Goal: Task Accomplishment & Management: Complete application form

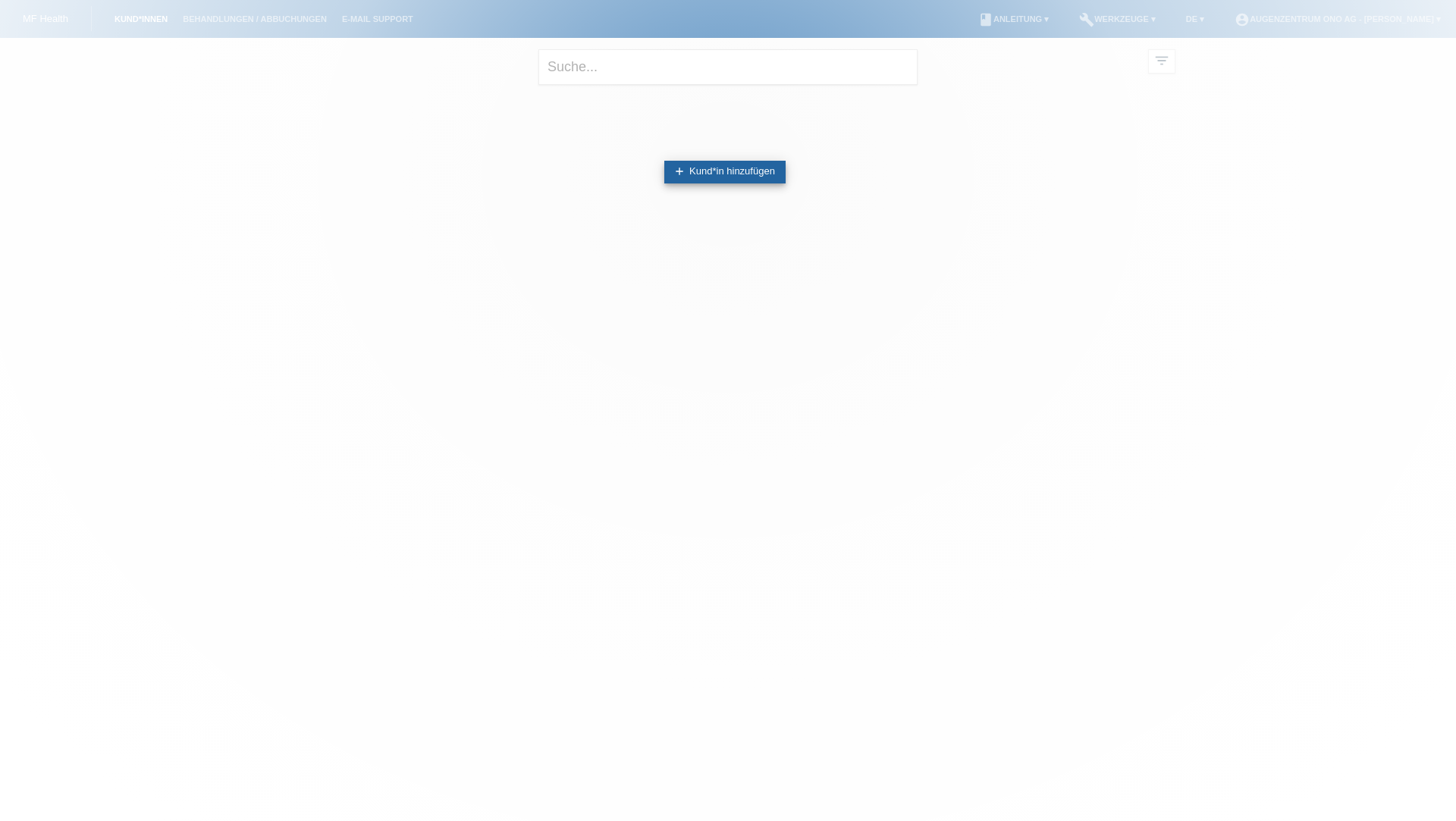
click at [746, 171] on link "add Kund*in hinzufügen" at bounding box center [725, 172] width 121 height 23
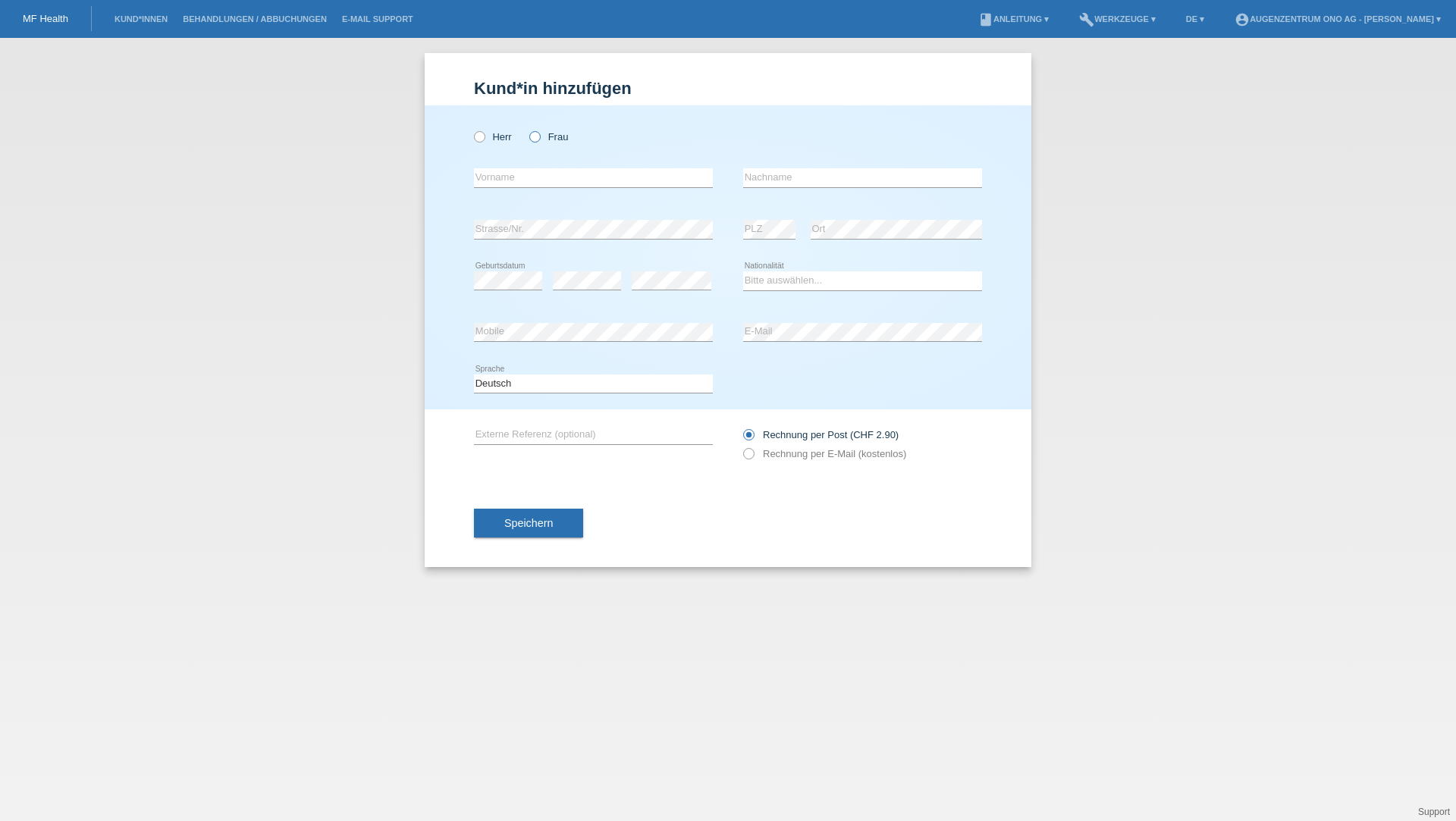
click at [527, 129] on icon at bounding box center [527, 129] width 0 height 0
click at [533, 136] on input "Frau" at bounding box center [534, 136] width 10 height 10
radio input "true"
click at [529, 176] on input "text" at bounding box center [593, 177] width 239 height 19
type input "[PERSON_NAME]"
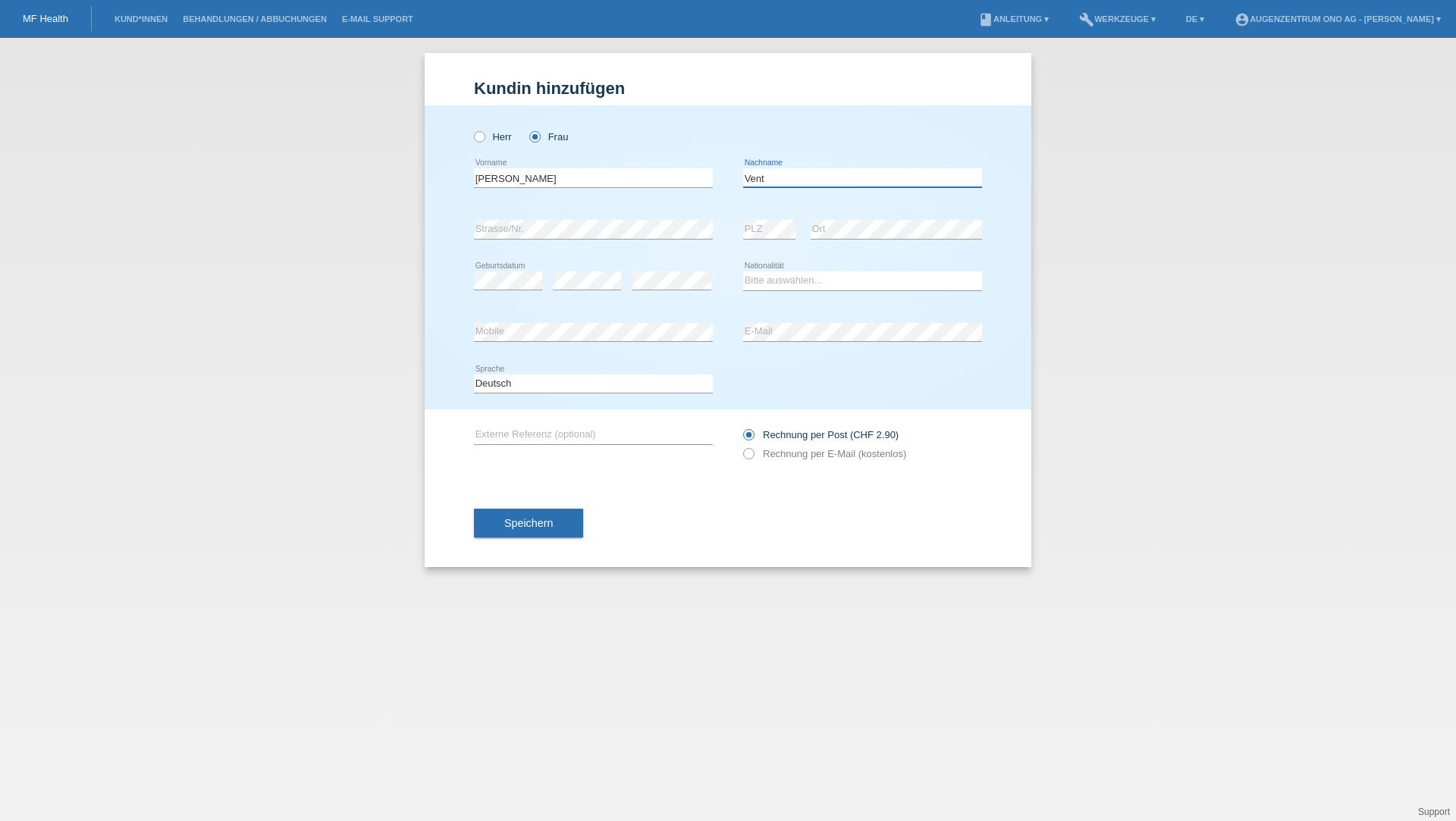
type input "Vent"
click at [838, 274] on select "Bitte auswählen... Schweiz Deutschland Liechtenstein Österreich ------------ Af…" at bounding box center [862, 280] width 239 height 18
click at [743, 271] on select "Bitte auswählen... Schweiz Deutschland Liechtenstein Österreich ------------ Af…" at bounding box center [862, 280] width 239 height 18
click at [812, 277] on select "Bitte auswählen... Schweiz Deutschland Liechtenstein Österreich ------------ Af…" at bounding box center [862, 280] width 239 height 18
click at [743, 271] on select "Bitte auswählen... Schweiz Deutschland Liechtenstein Österreich ------------ Af…" at bounding box center [862, 280] width 239 height 18
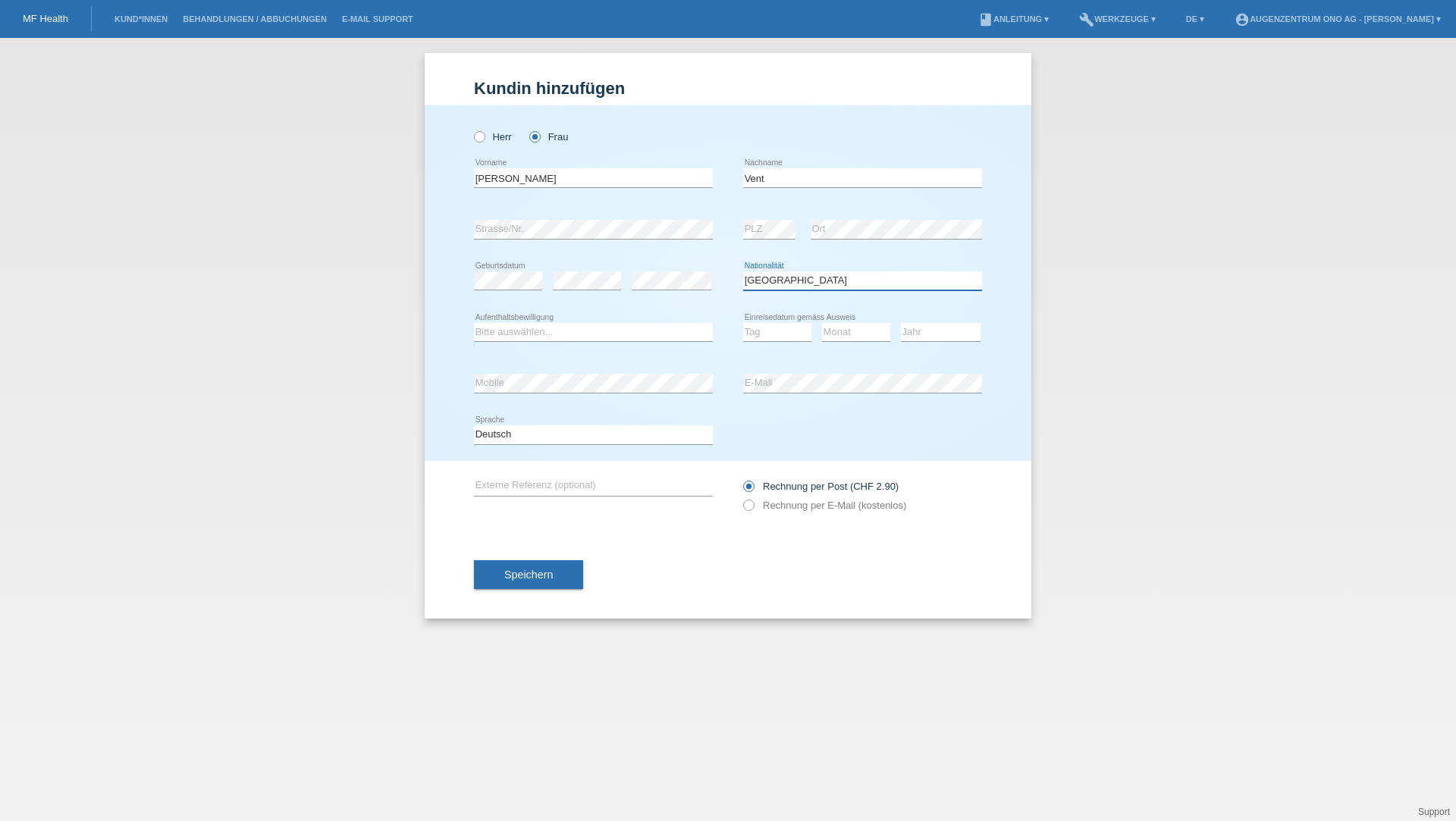
click at [800, 281] on select "Bitte auswählen... Schweiz Deutschland Liechtenstein Österreich ------------ Af…" at bounding box center [862, 280] width 239 height 18
select select "CH"
click at [743, 271] on select "Bitte auswählen... Schweiz Deutschland Liechtenstein Österreich ------------ Af…" at bounding box center [862, 280] width 239 height 18
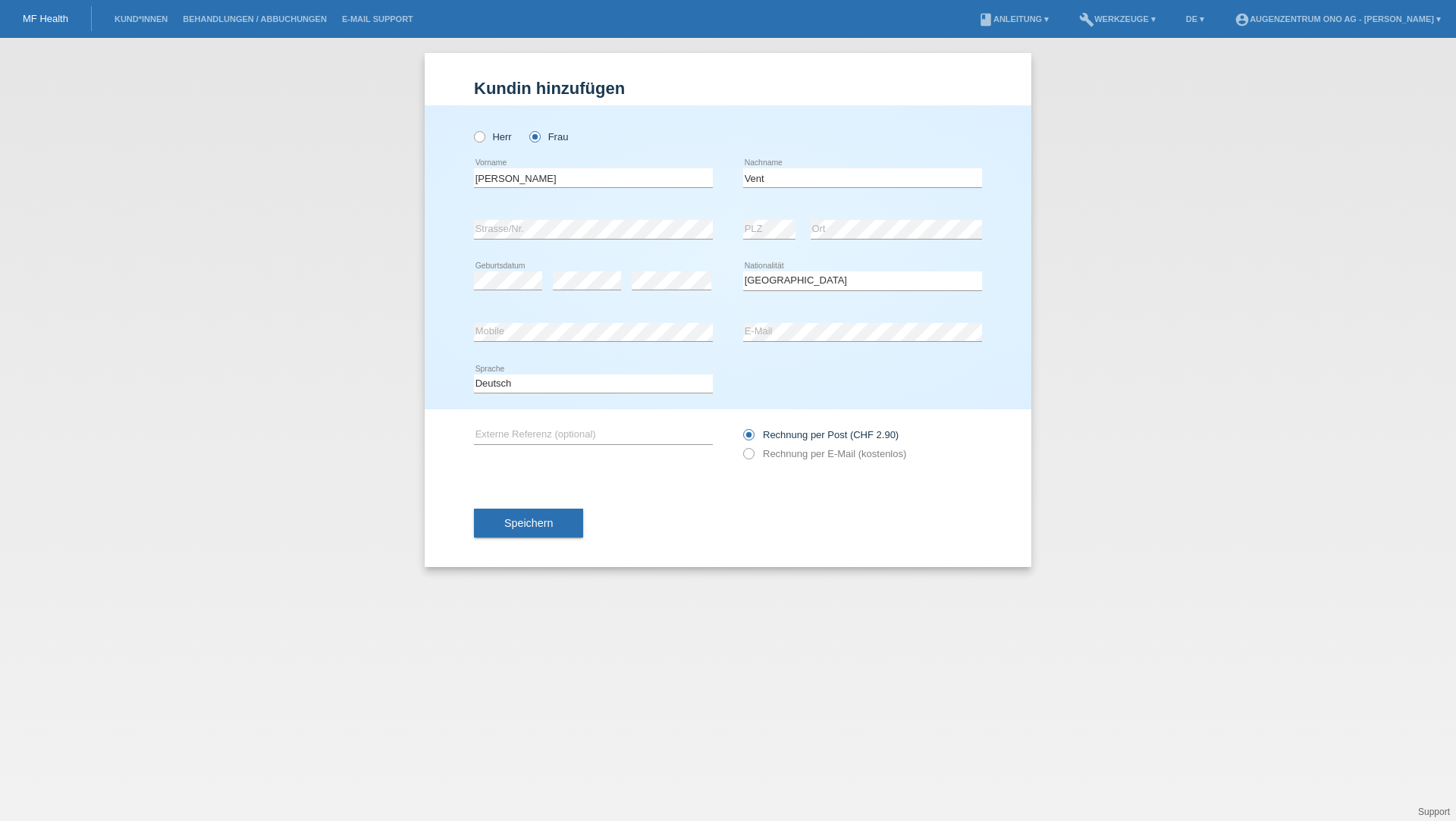
click at [609, 345] on div "error Mobile" at bounding box center [593, 332] width 239 height 52
click at [550, 379] on select "Deutsch Français Italiano English" at bounding box center [593, 383] width 239 height 18
click at [741, 426] on icon at bounding box center [741, 426] width 0 height 0
click at [752, 431] on input "Rechnung per Post (CHF 2.90)" at bounding box center [748, 438] width 10 height 19
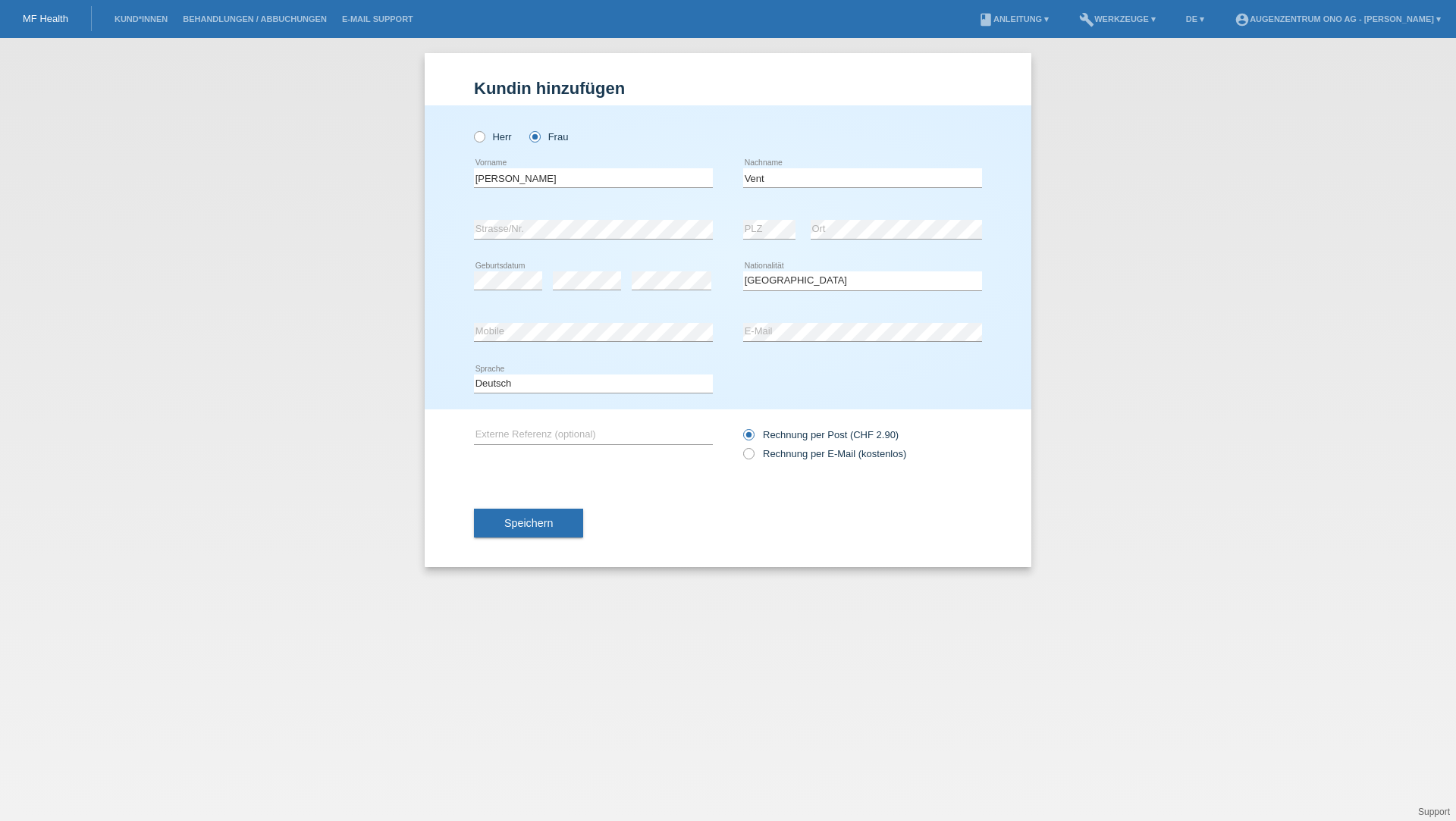
click at [741, 426] on icon at bounding box center [741, 426] width 0 height 0
click at [752, 435] on input "Rechnung per Post (CHF 2.90)" at bounding box center [748, 438] width 10 height 19
click at [741, 426] on icon at bounding box center [741, 426] width 0 height 0
click at [749, 436] on input "Rechnung per Post (CHF 2.90)" at bounding box center [748, 438] width 10 height 19
click at [535, 526] on span "Speichern" at bounding box center [528, 523] width 49 height 12
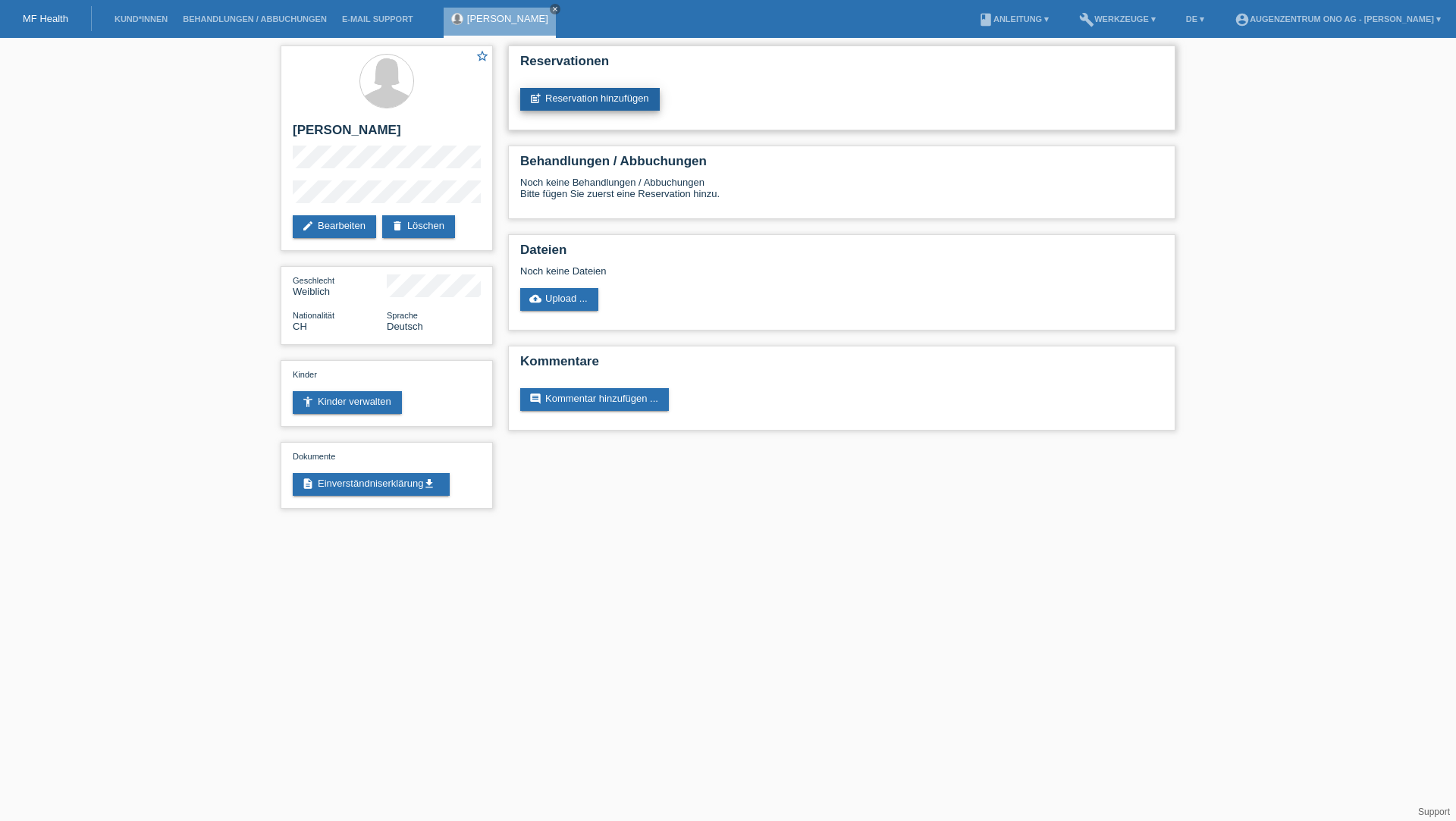
click at [581, 99] on link "post_add Reservation hinzufügen" at bounding box center [590, 99] width 139 height 23
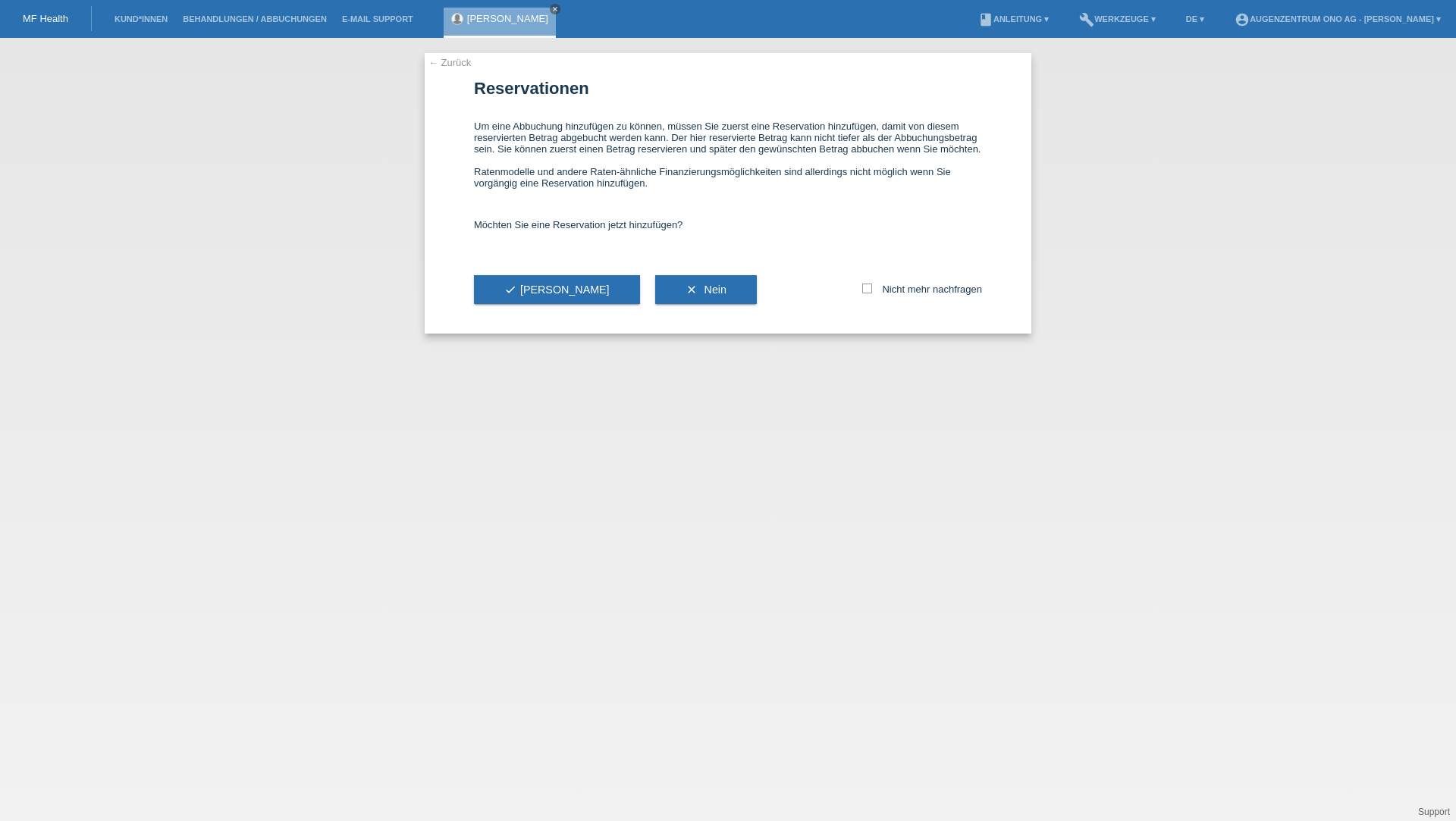
drag, startPoint x: 471, startPoint y: 127, endPoint x: 800, endPoint y: 214, distance: 340.3
click at [800, 214] on div "← Zurück Reservationen Um eine Abbuchung hinzufügen zu können, müssen Sie zuers…" at bounding box center [728, 193] width 607 height 281
click at [472, 290] on div "← Zurück Reservationen Um eine Abbuchung hinzufügen zu können, müssen Sie zuers…" at bounding box center [728, 193] width 607 height 281
click at [498, 290] on button "check Ja" at bounding box center [557, 290] width 166 height 29
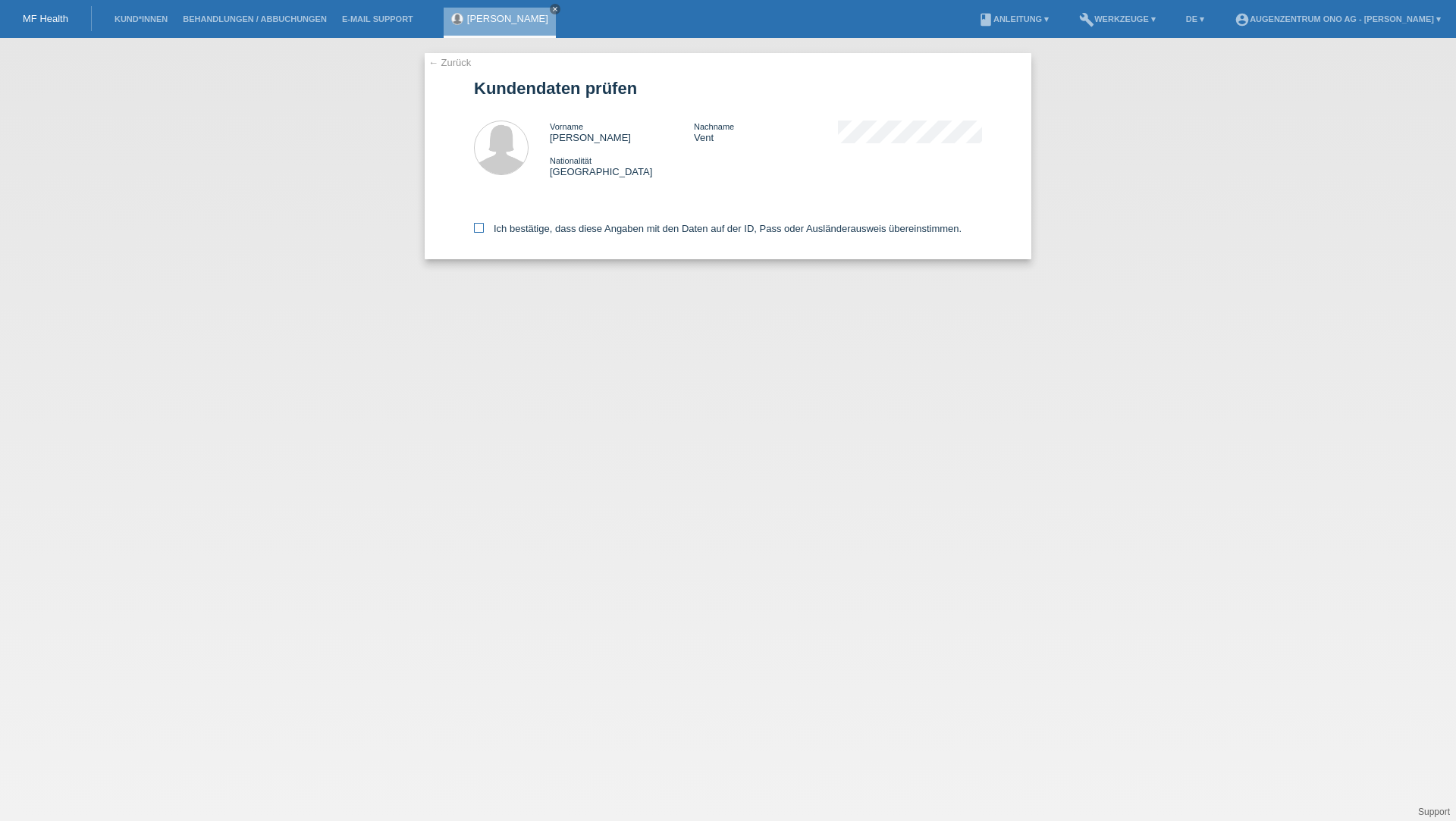
click at [476, 231] on icon at bounding box center [479, 227] width 10 height 10
click at [476, 231] on input "Ich bestätige, dass diese Angaben mit den Daten auf der ID, Pass oder Ausländer…" at bounding box center [479, 227] width 10 height 10
checkbox input "true"
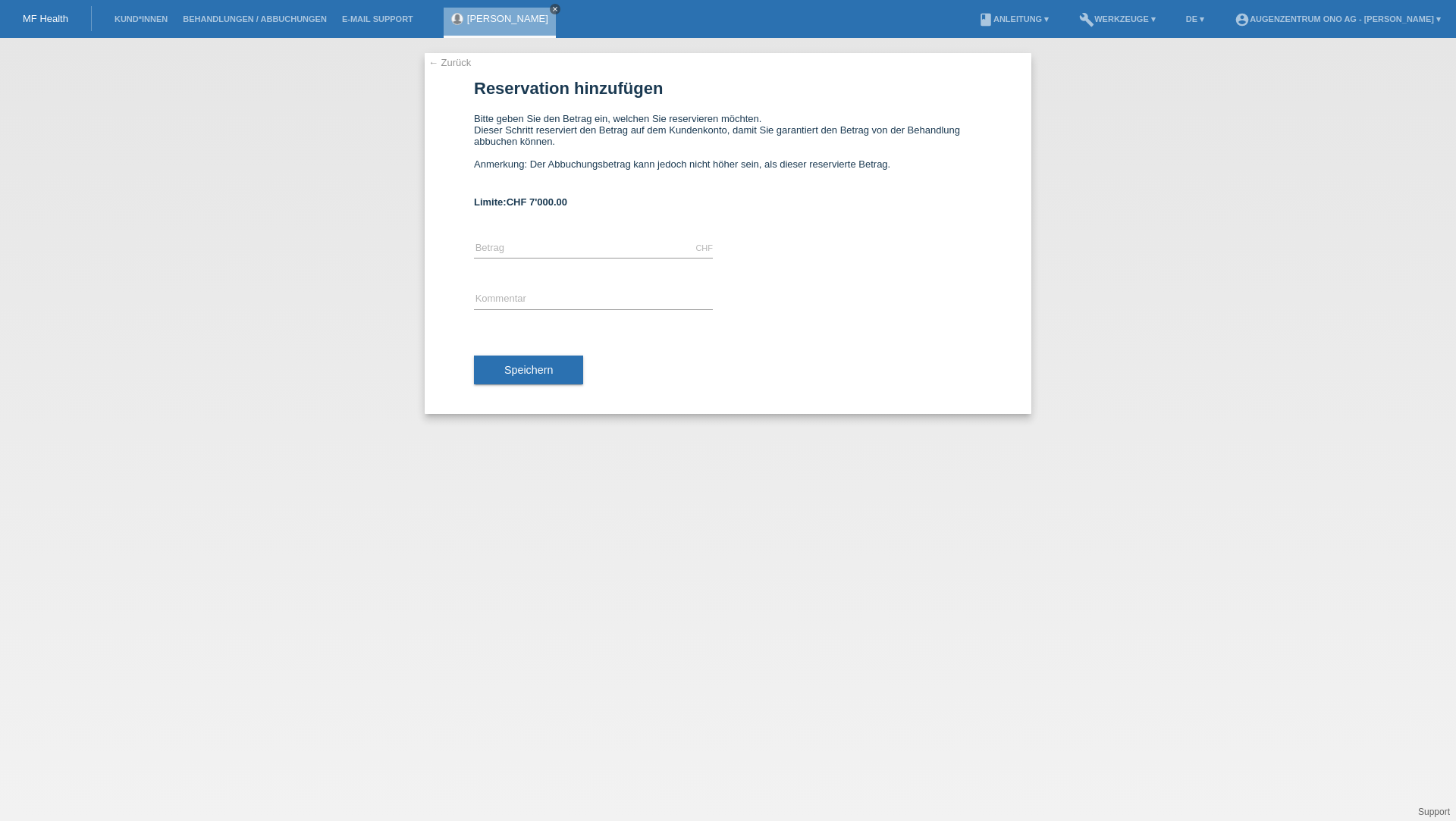
click at [551, 11] on icon "close" at bounding box center [554, 9] width 7 height 7
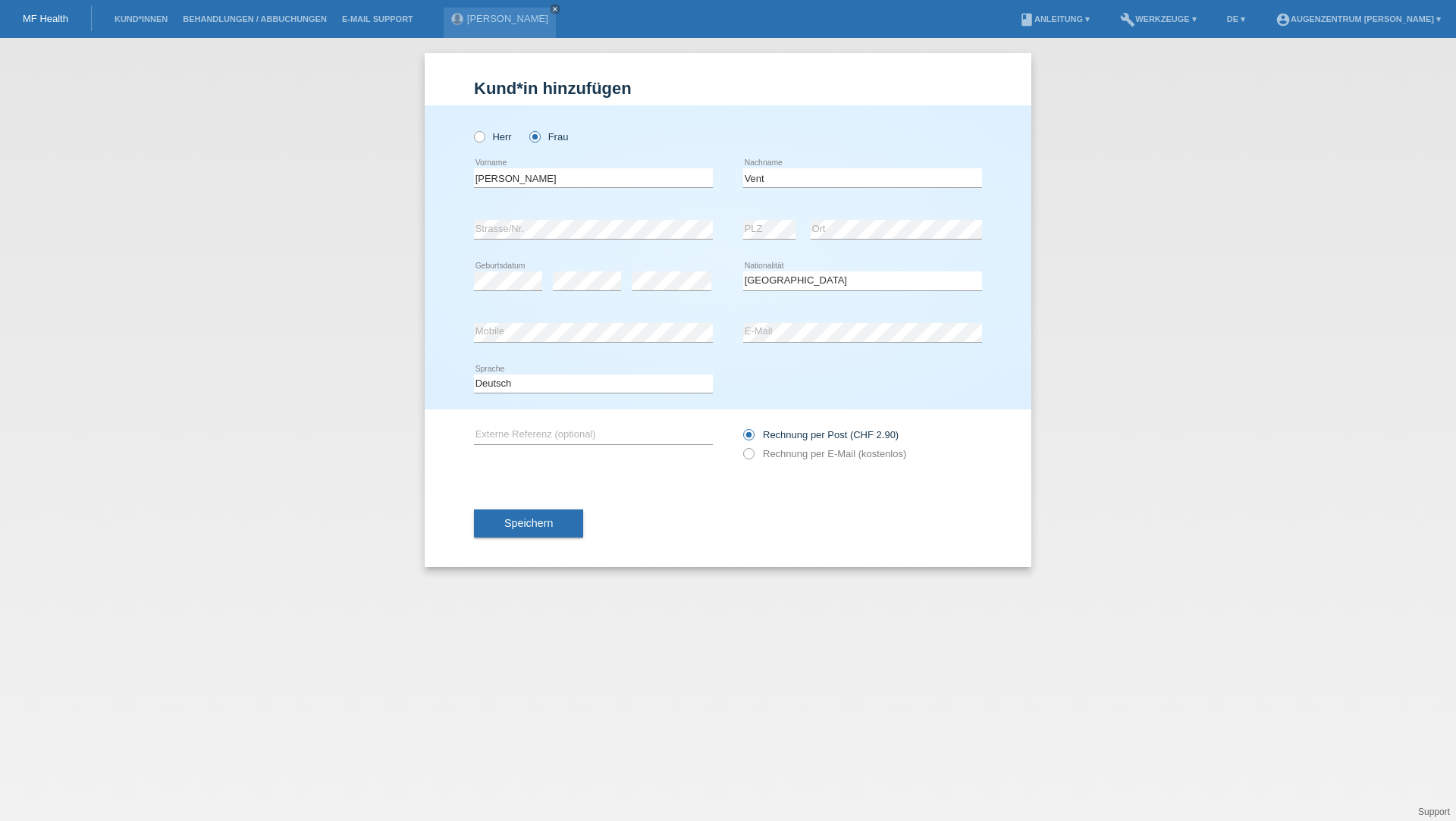
select select "CH"
